Goal: Check status: Check status

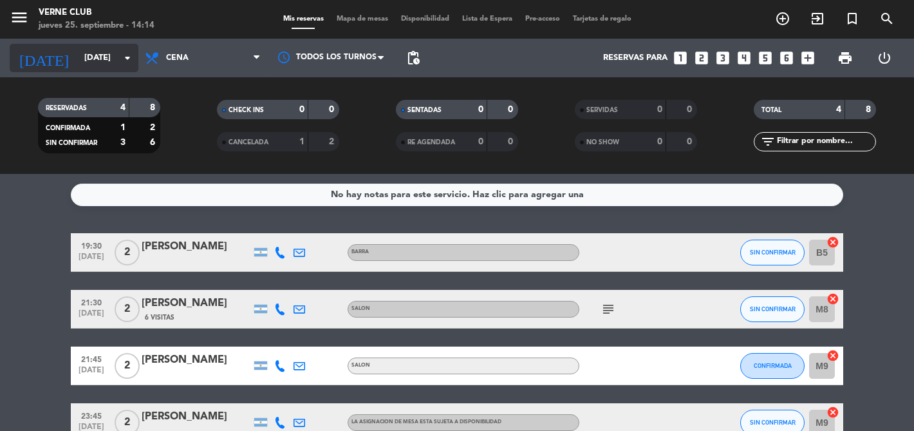
click at [107, 62] on input "[DATE]" at bounding box center [134, 57] width 112 height 23
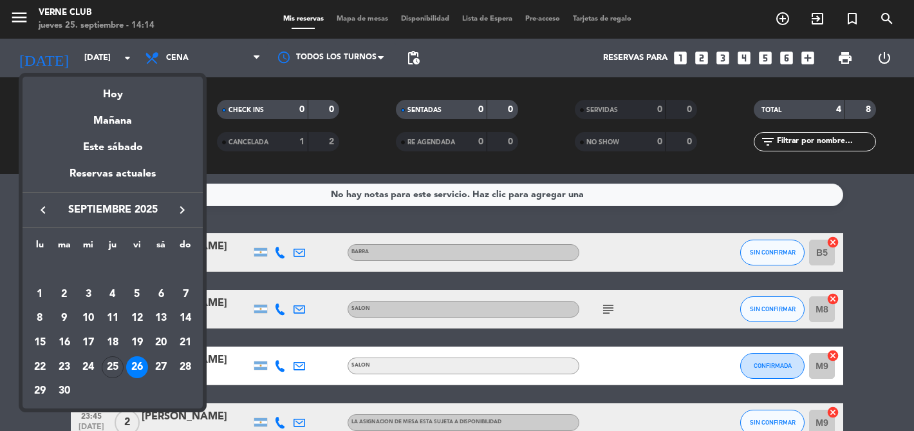
click at [183, 208] on icon "keyboard_arrow_right" at bounding box center [181, 209] width 15 height 15
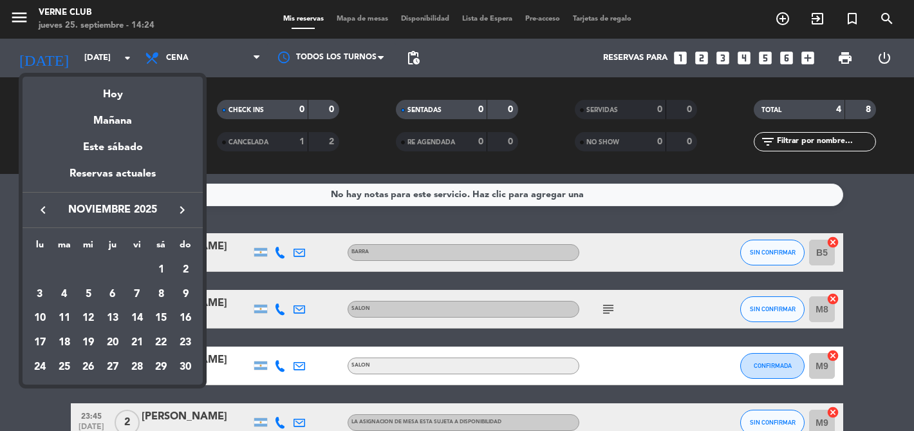
click at [371, 156] on div at bounding box center [457, 215] width 914 height 431
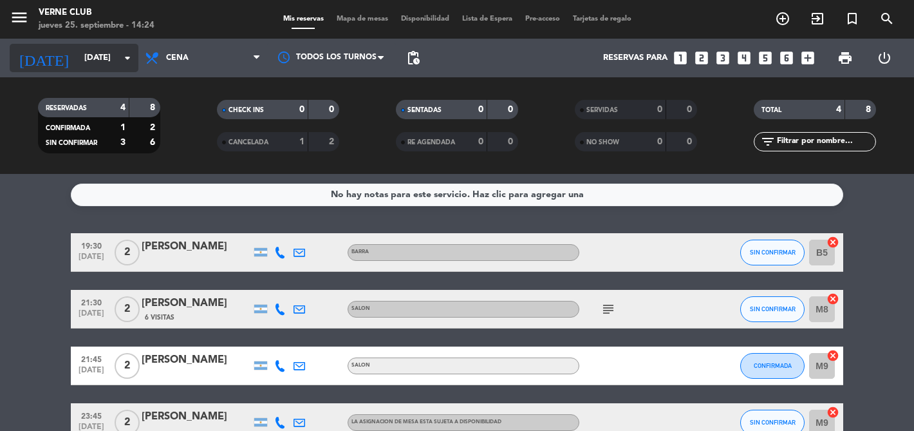
click at [124, 61] on icon "arrow_drop_down" at bounding box center [127, 57] width 15 height 15
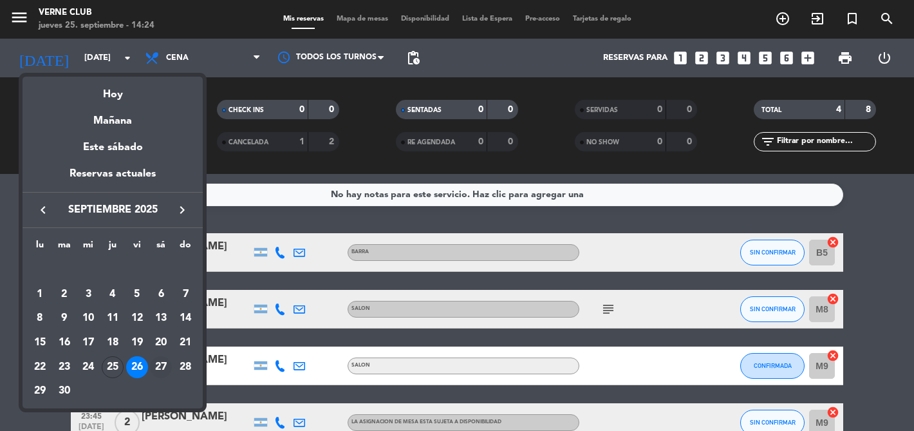
click at [159, 365] on div "27" at bounding box center [161, 367] width 22 height 22
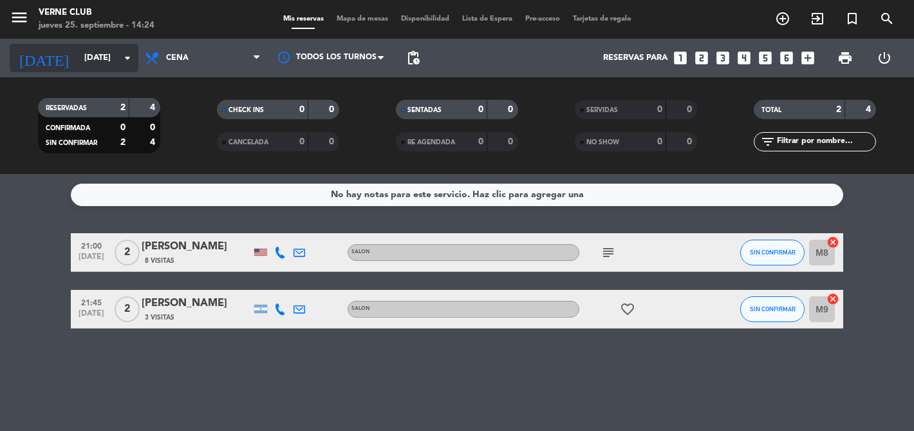
click at [122, 66] on input "[DATE]" at bounding box center [134, 57] width 112 height 23
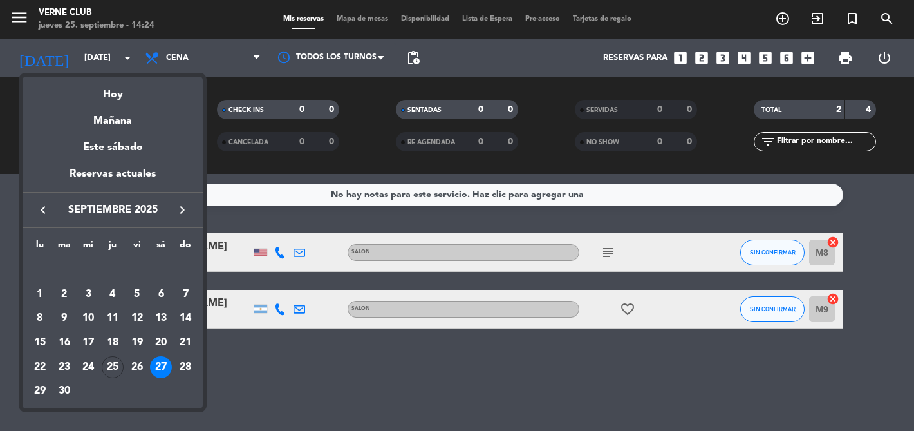
click at [613, 236] on div at bounding box center [457, 215] width 914 height 431
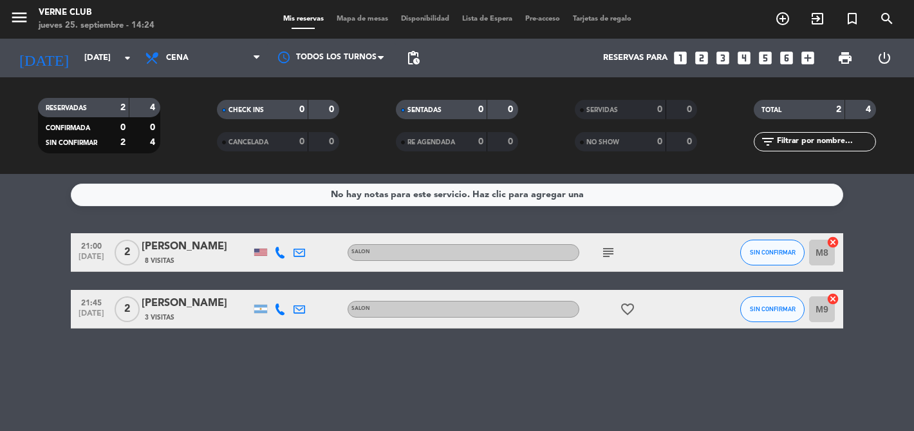
click at [607, 252] on icon "subject" at bounding box center [607, 252] width 15 height 15
click at [122, 60] on icon "arrow_drop_down" at bounding box center [127, 57] width 15 height 15
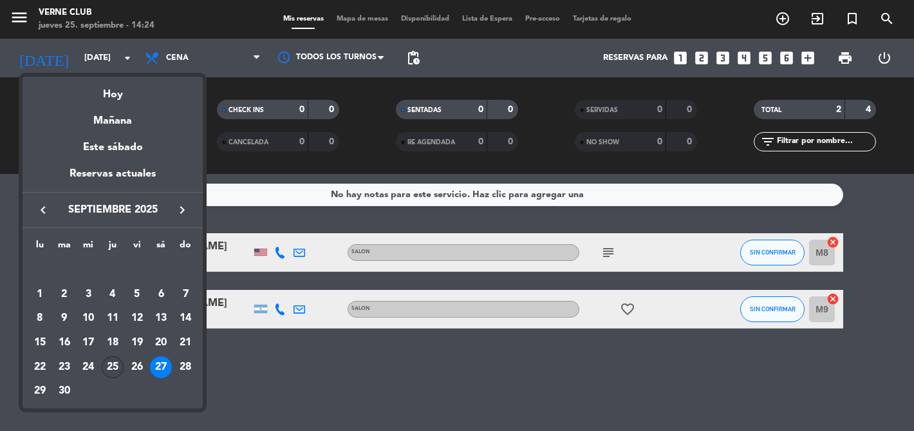
click at [113, 364] on div "25" at bounding box center [113, 367] width 22 height 22
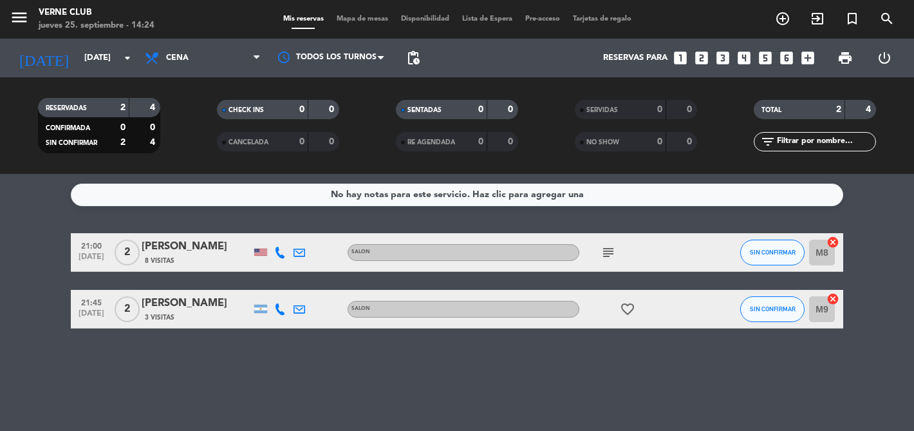
type input "[DEMOGRAPHIC_DATA][DATE]"
